Goal: Information Seeking & Learning: Compare options

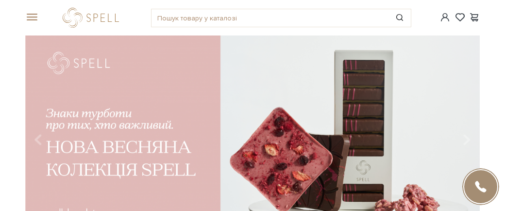
click at [29, 13] on span at bounding box center [30, 17] width 10 height 9
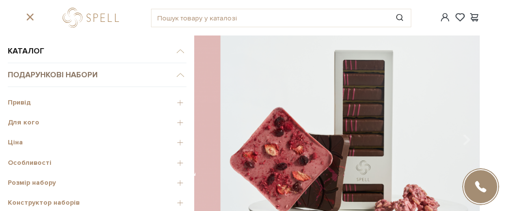
click at [32, 72] on span "Подарункові набори" at bounding box center [97, 75] width 179 height 24
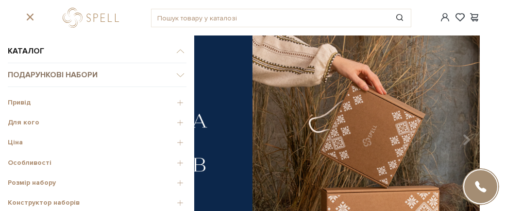
click at [36, 70] on span "Подарункові набори" at bounding box center [97, 75] width 179 height 24
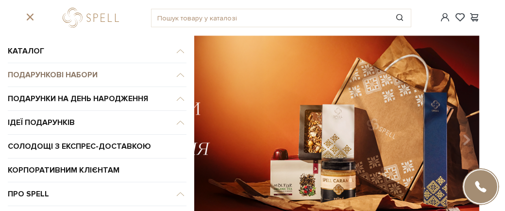
click at [36, 63] on span "Подарункові набори" at bounding box center [97, 51] width 179 height 24
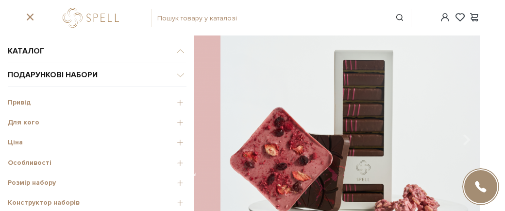
click at [11, 138] on span "Ціна" at bounding box center [97, 142] width 179 height 9
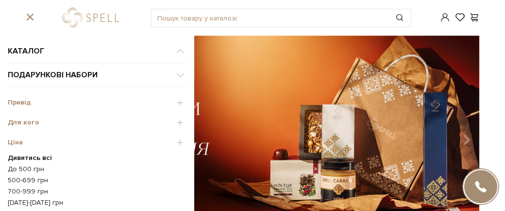
click at [22, 187] on link "700-999 грн" at bounding box center [97, 191] width 179 height 9
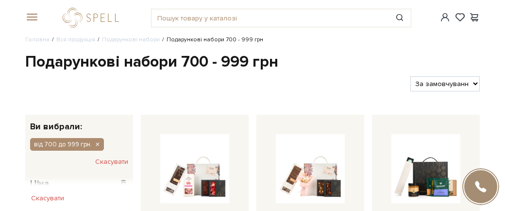
click at [27, 13] on span at bounding box center [30, 17] width 10 height 9
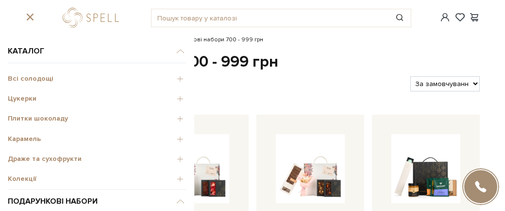
click at [23, 74] on span "Всі солодощі" at bounding box center [97, 78] width 179 height 9
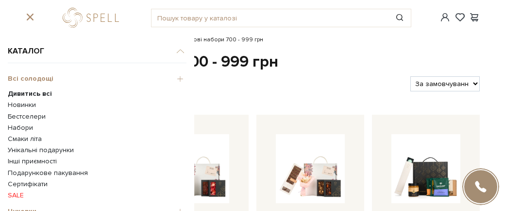
click at [29, 89] on b "Дивитись всі" at bounding box center [30, 93] width 44 height 8
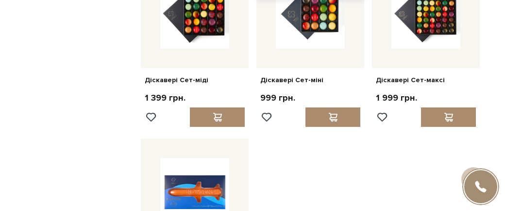
scroll to position [1080, 0]
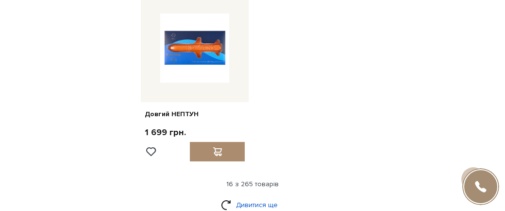
click at [253, 196] on link "Дивитися ще" at bounding box center [252, 204] width 63 height 17
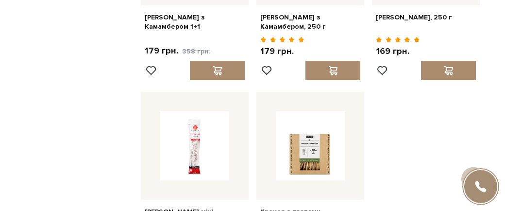
scroll to position [1944, 0]
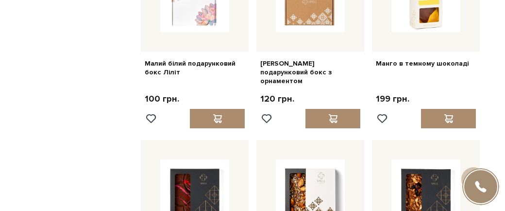
scroll to position [2808, 0]
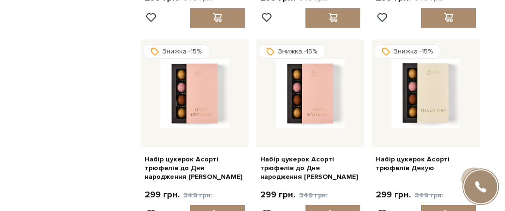
scroll to position [4717, 0]
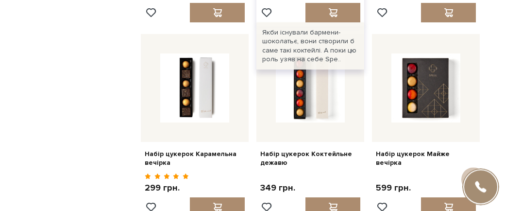
scroll to position [5689, 0]
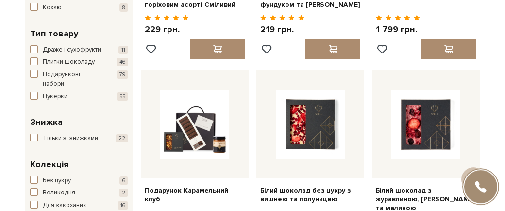
scroll to position [0, 0]
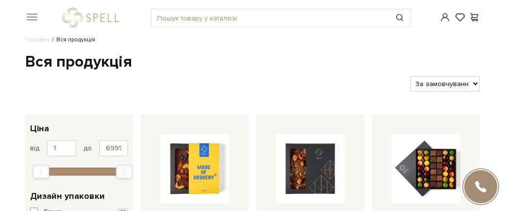
click at [28, 13] on span at bounding box center [30, 17] width 10 height 9
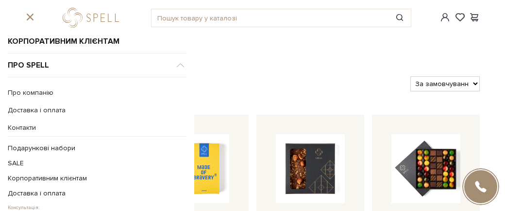
scroll to position [92, 0]
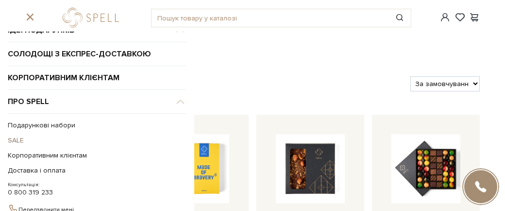
click at [15, 133] on link "SALE" at bounding box center [95, 140] width 174 height 15
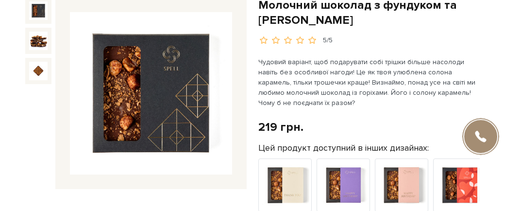
scroll to position [72, 0]
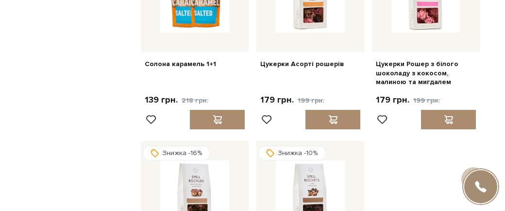
scroll to position [1044, 0]
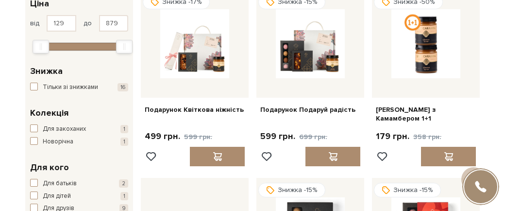
scroll to position [108, 0]
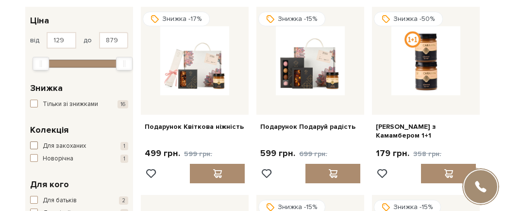
click at [67, 141] on span "Для закоханих" at bounding box center [64, 146] width 43 height 10
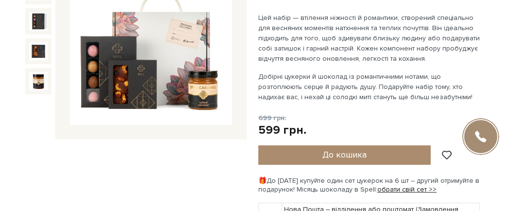
scroll to position [72, 0]
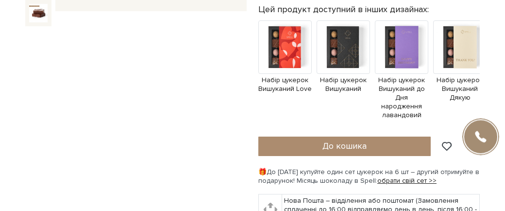
scroll to position [288, 0]
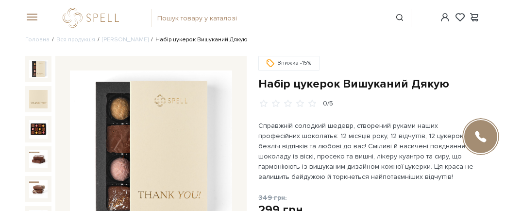
click at [178, 101] on img at bounding box center [151, 151] width 162 height 162
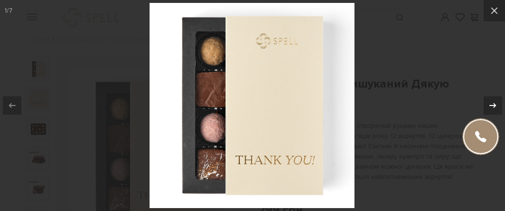
click at [493, 109] on icon at bounding box center [493, 106] width 12 height 12
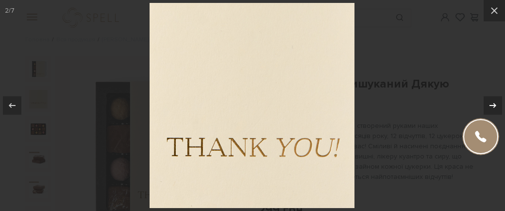
click at [493, 109] on icon at bounding box center [493, 106] width 12 height 12
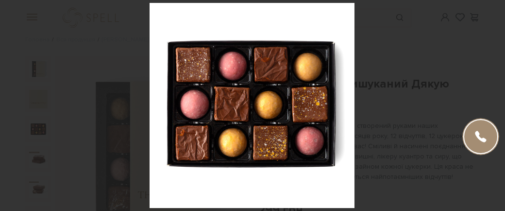
click at [493, 109] on div "3 / 7" at bounding box center [252, 105] width 505 height 211
click at [493, 11] on icon at bounding box center [495, 11] width 12 height 12
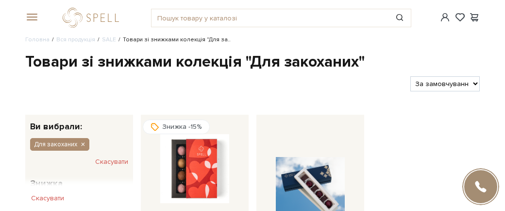
click at [29, 13] on span at bounding box center [30, 17] width 10 height 9
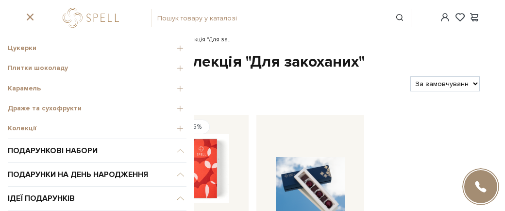
scroll to position [64, 0]
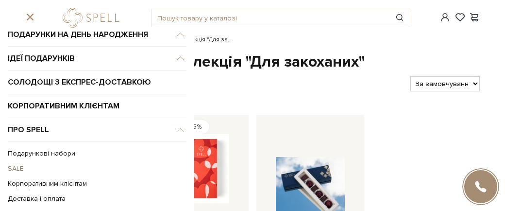
click at [15, 161] on link "SALE" at bounding box center [95, 168] width 174 height 15
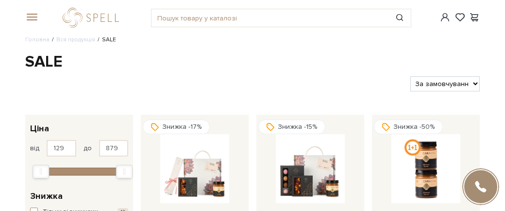
click at [29, 13] on span at bounding box center [30, 17] width 10 height 9
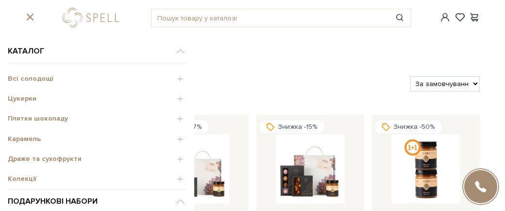
click at [21, 114] on span "Плитки шоколаду" at bounding box center [97, 118] width 179 height 9
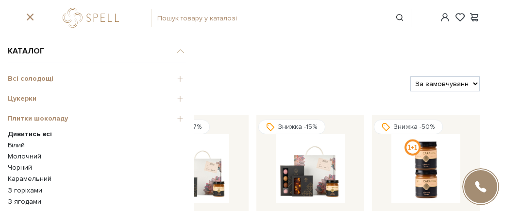
click at [28, 130] on b "Дивитись всі" at bounding box center [30, 134] width 44 height 8
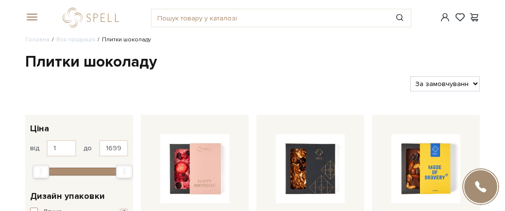
click at [411, 76] on select "За замовчуванням За Ціною (зростання) За Ціною (зменшення) Новинки За популярні…" at bounding box center [445, 83] width 69 height 15
select select "https://spellchocolate.com/our-productions/plitki-shokoladu/?sort=p.price&order…"
click option "За Ціною (зростання)" at bounding box center [0, 0] width 0 height 0
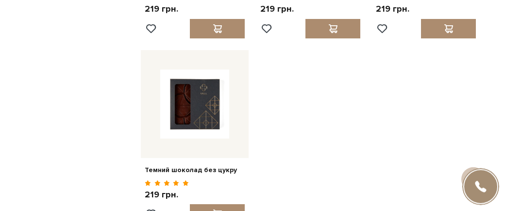
scroll to position [1044, 0]
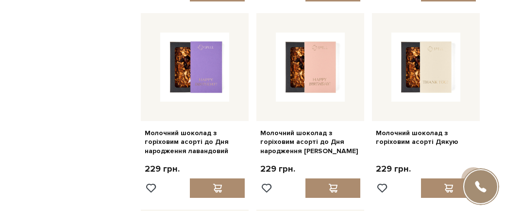
scroll to position [1944, 0]
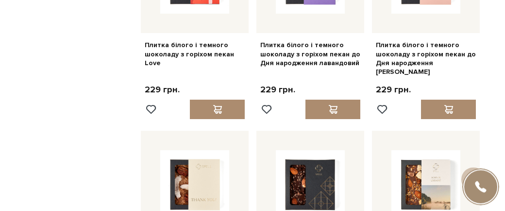
scroll to position [2808, 0]
